Goal: Task Accomplishment & Management: Use online tool/utility

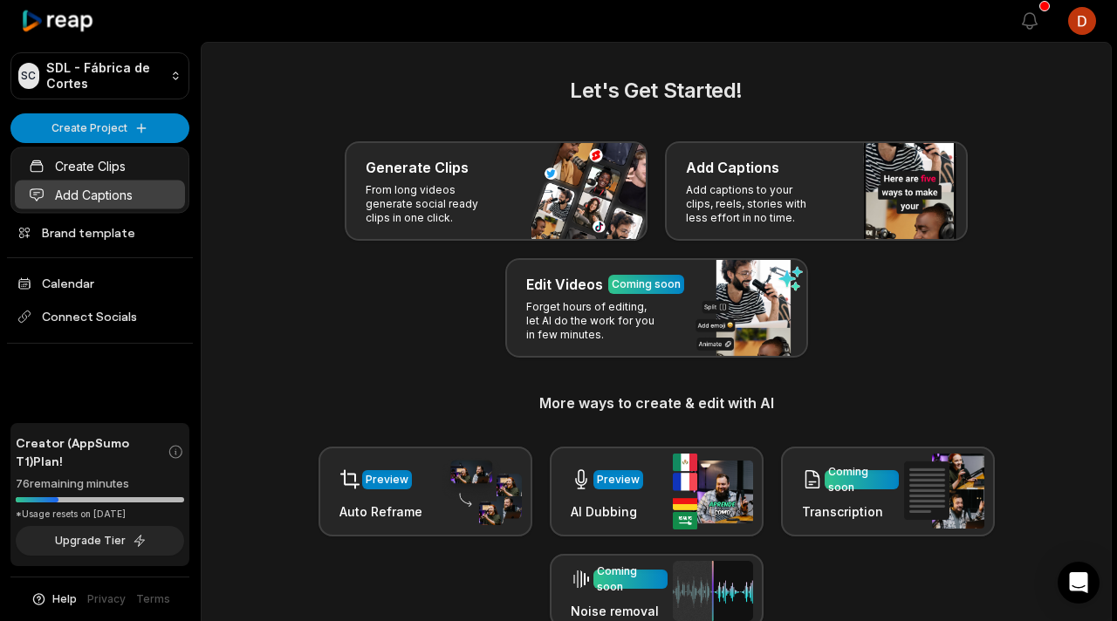
click at [116, 192] on link "Add Captions" at bounding box center [100, 195] width 170 height 29
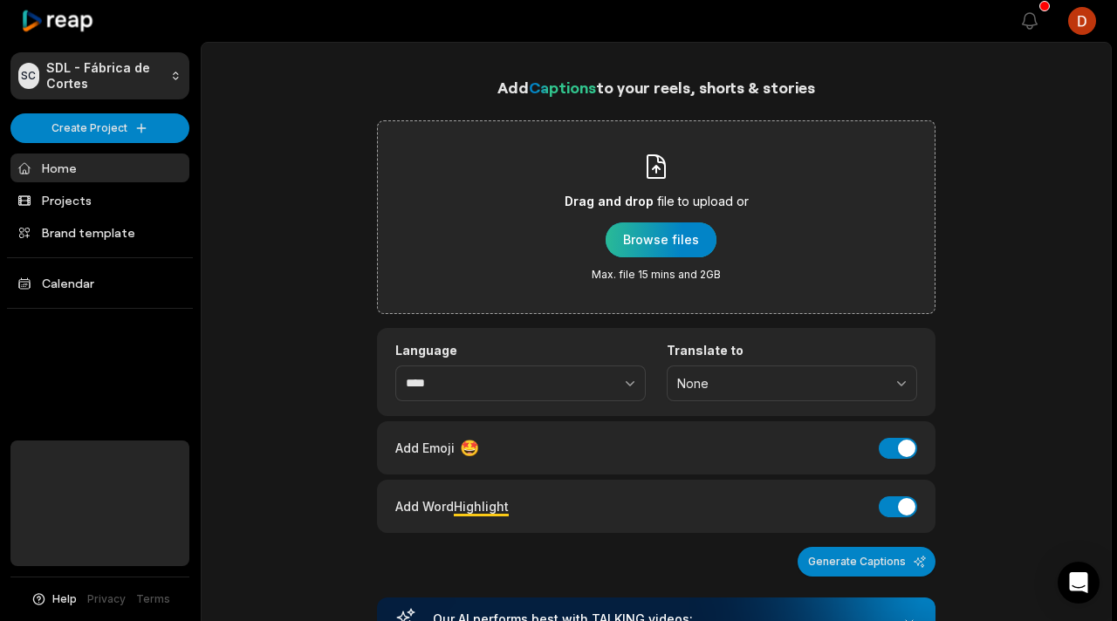
click at [651, 251] on div "button" at bounding box center [660, 239] width 111 height 35
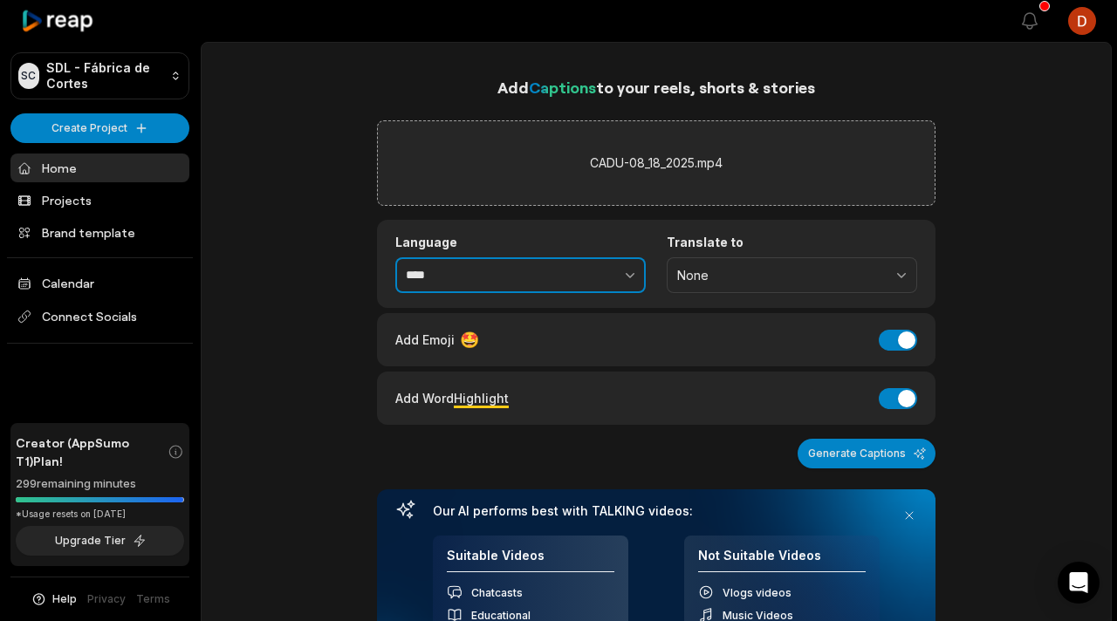
click at [605, 286] on button "button" at bounding box center [591, 275] width 107 height 37
type input "**********"
click at [905, 352] on div "Add Emoji 🤩 Add Emoji" at bounding box center [656, 339] width 558 height 53
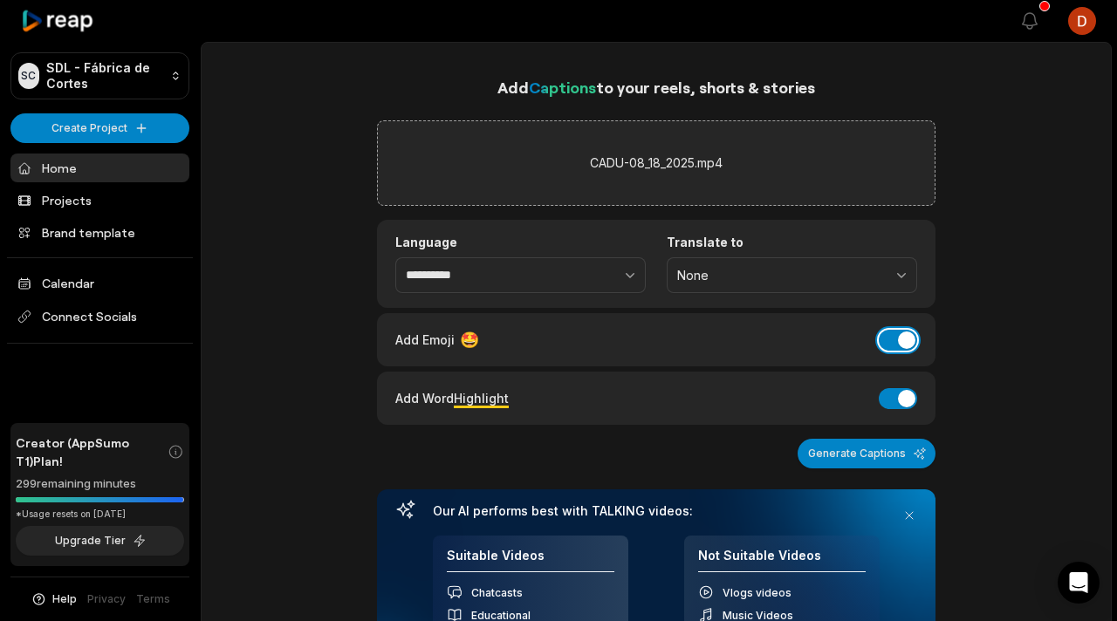
click at [905, 347] on button "Add Emoji" at bounding box center [898, 340] width 38 height 21
click at [895, 396] on button "Add Word Highlight" at bounding box center [898, 398] width 38 height 21
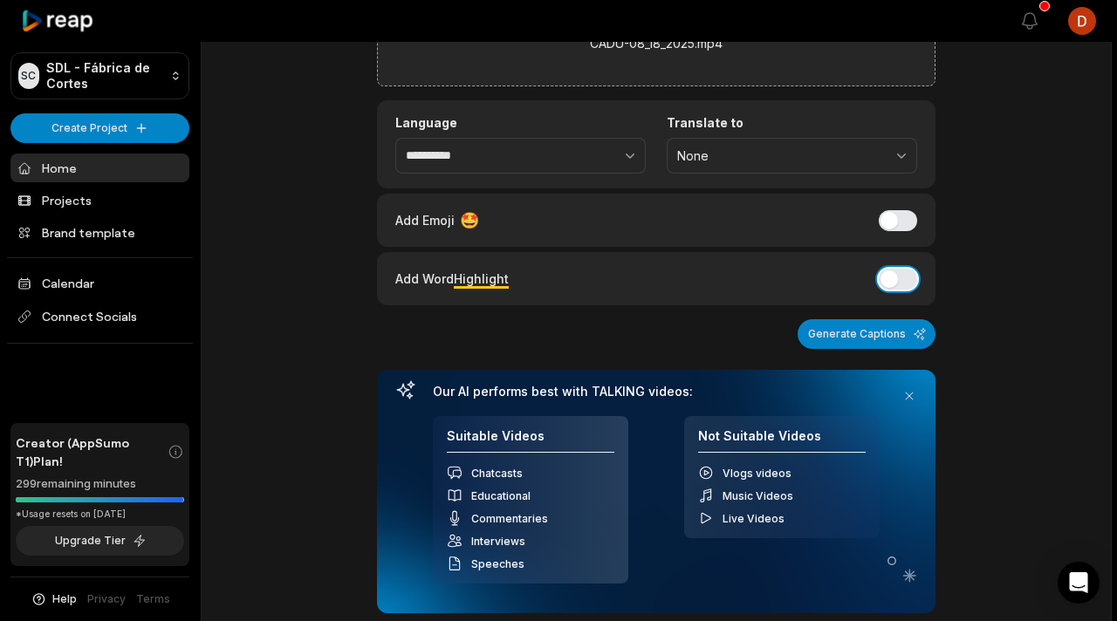
scroll to position [77, 0]
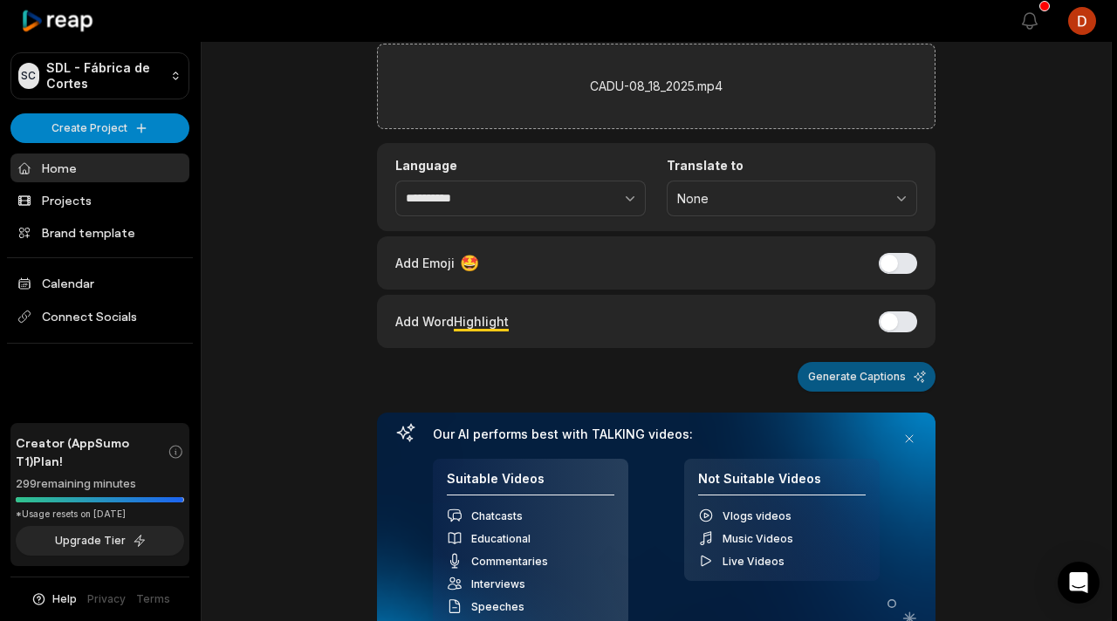
click at [830, 382] on button "Generate Captions" at bounding box center [866, 377] width 138 height 30
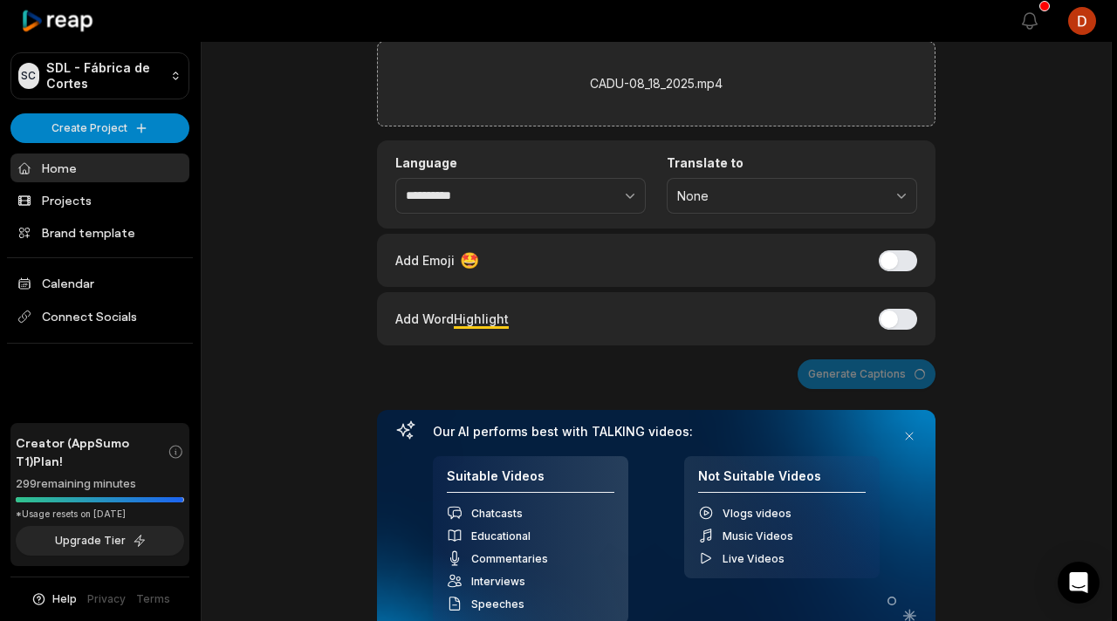
scroll to position [0, 0]
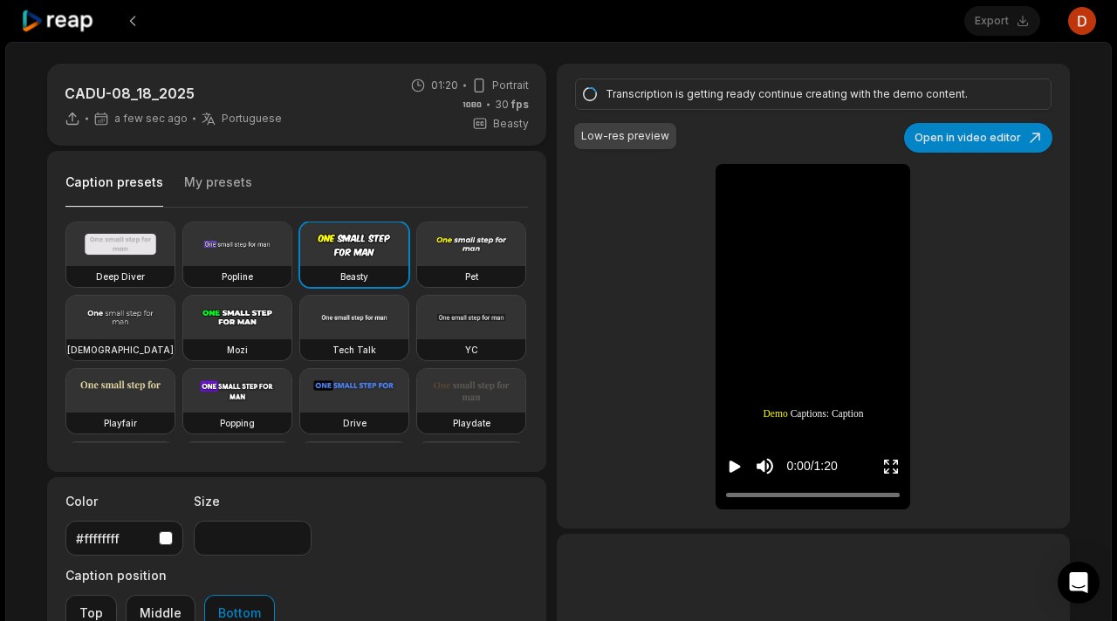
click at [221, 170] on div "Caption presets My presets" at bounding box center [296, 187] width 462 height 42
click at [202, 192] on button "My presets" at bounding box center [218, 190] width 68 height 33
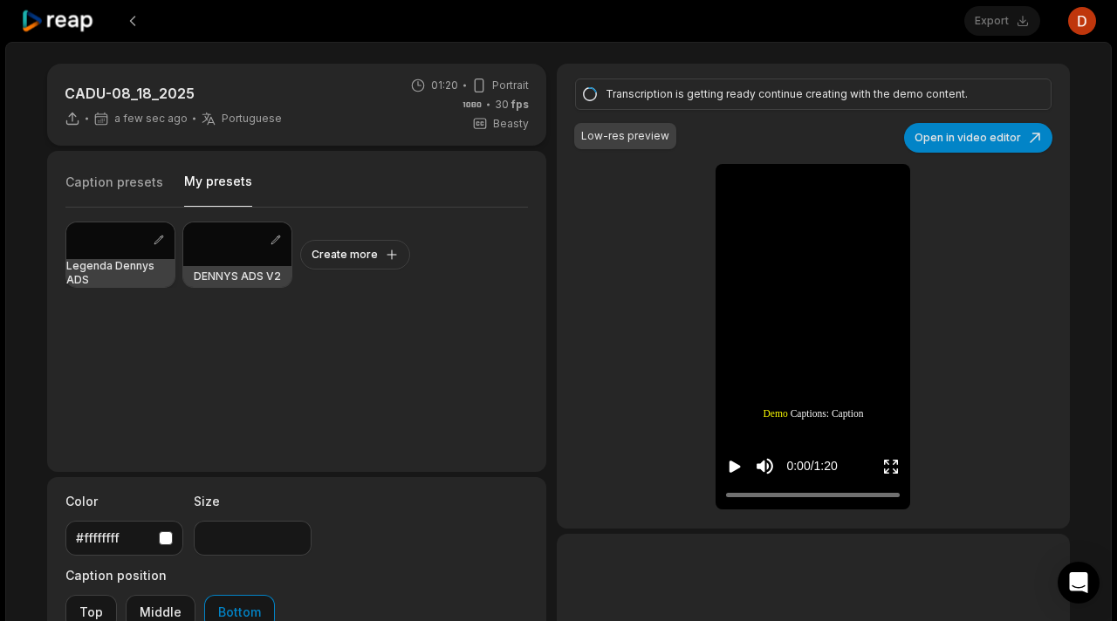
click at [124, 256] on div at bounding box center [120, 240] width 108 height 37
click at [137, 254] on div at bounding box center [120, 240] width 108 height 37
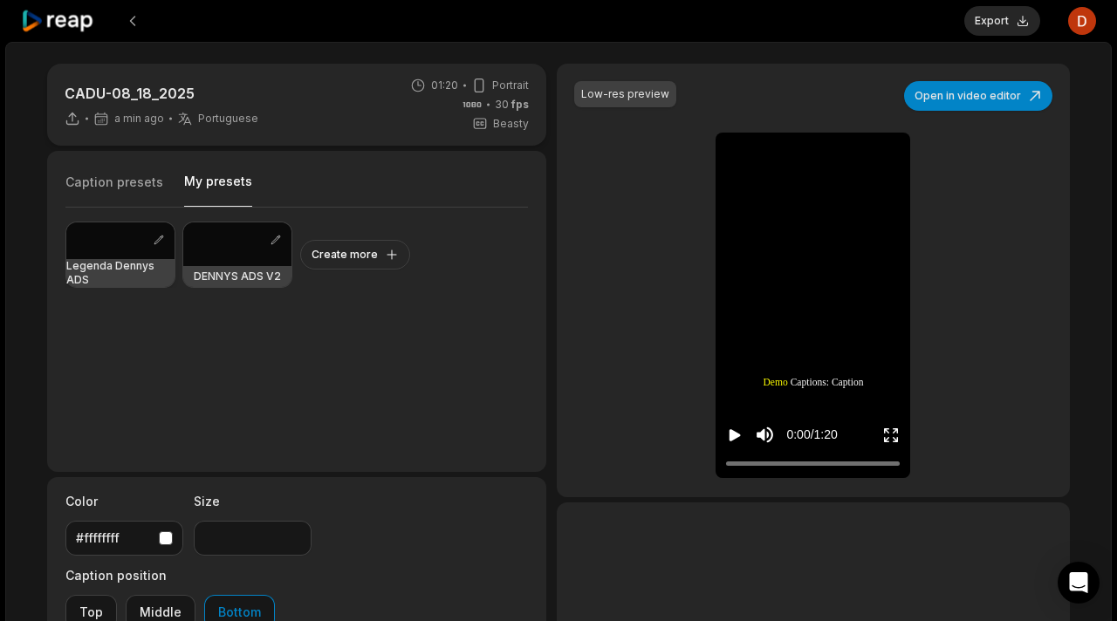
click at [137, 254] on div at bounding box center [120, 240] width 108 height 37
type input "**"
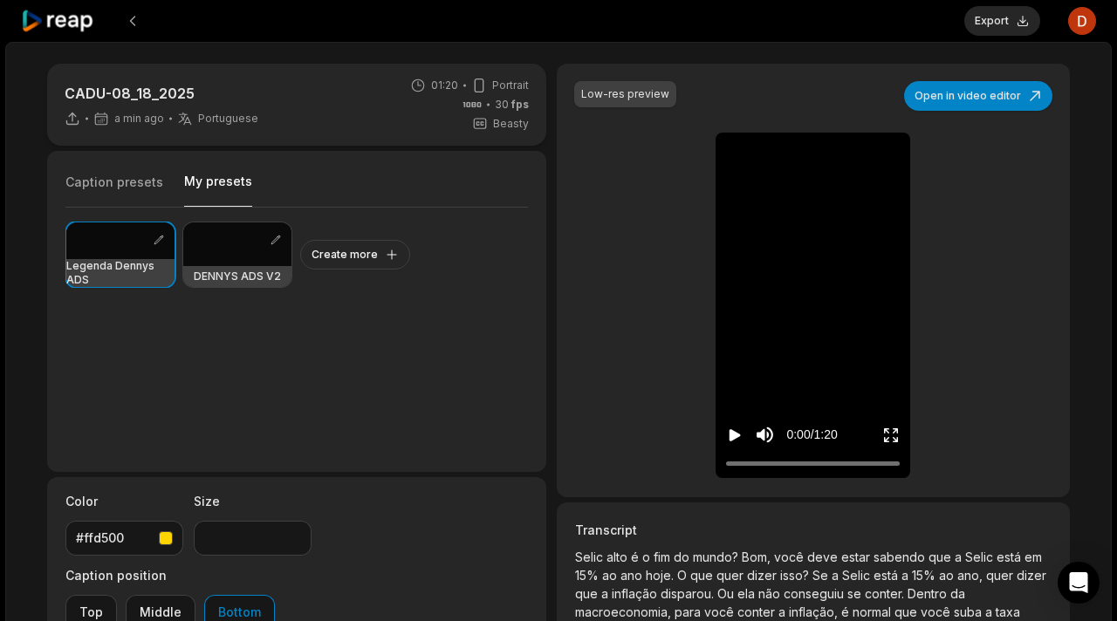
click at [734, 440] on icon "Play video" at bounding box center [734, 435] width 17 height 17
click at [734, 439] on icon "Pause video" at bounding box center [734, 435] width 17 height 17
click at [994, 31] on button "Export" at bounding box center [1002, 21] width 76 height 30
